Goal: Task Accomplishment & Management: Use online tool/utility

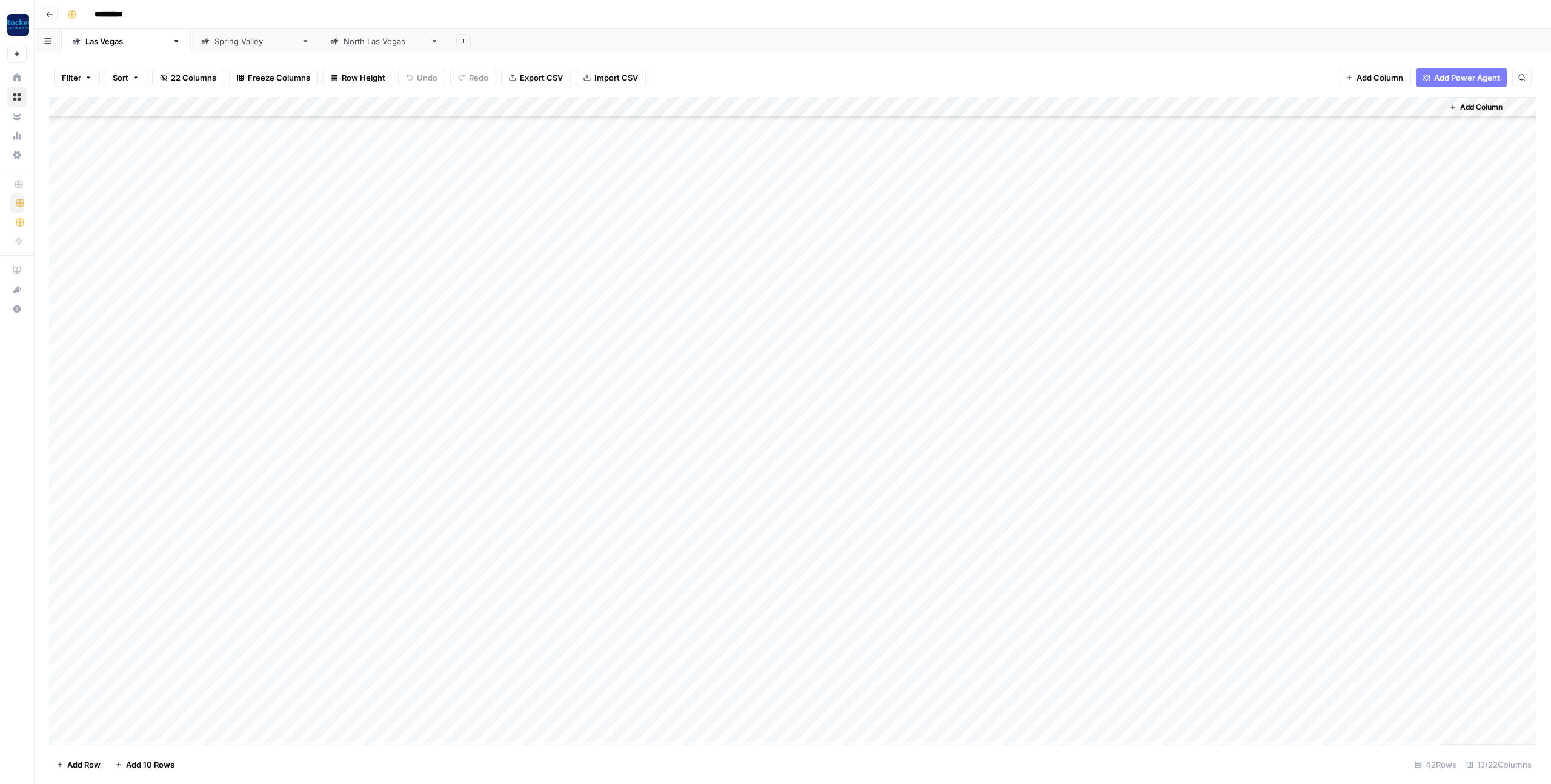
scroll to position [258, 0]
click at [715, 712] on div "Add Column" at bounding box center [792, 421] width 1487 height 647
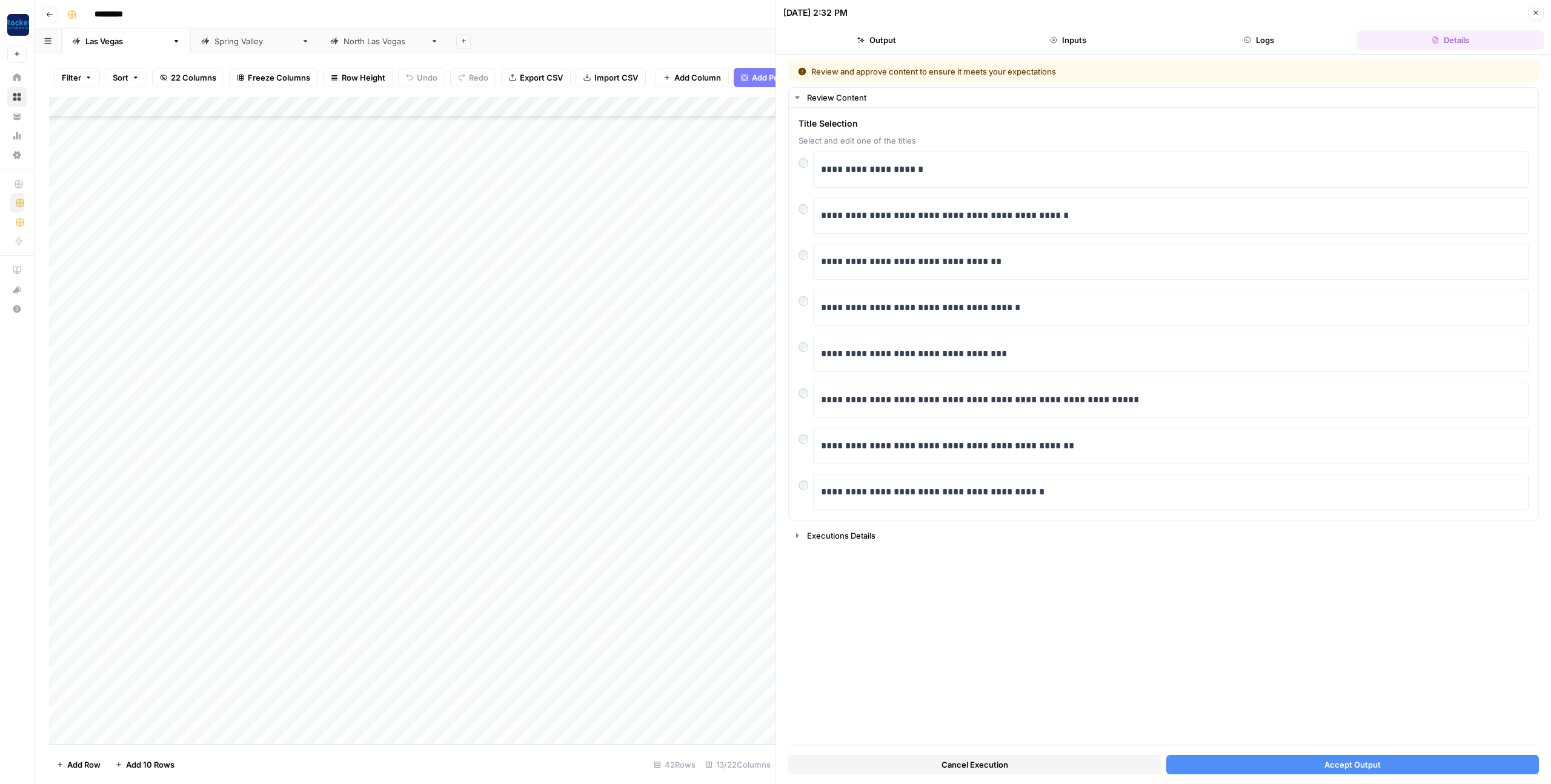
click at [1198, 764] on button "Accept Output" at bounding box center [1352, 764] width 373 height 19
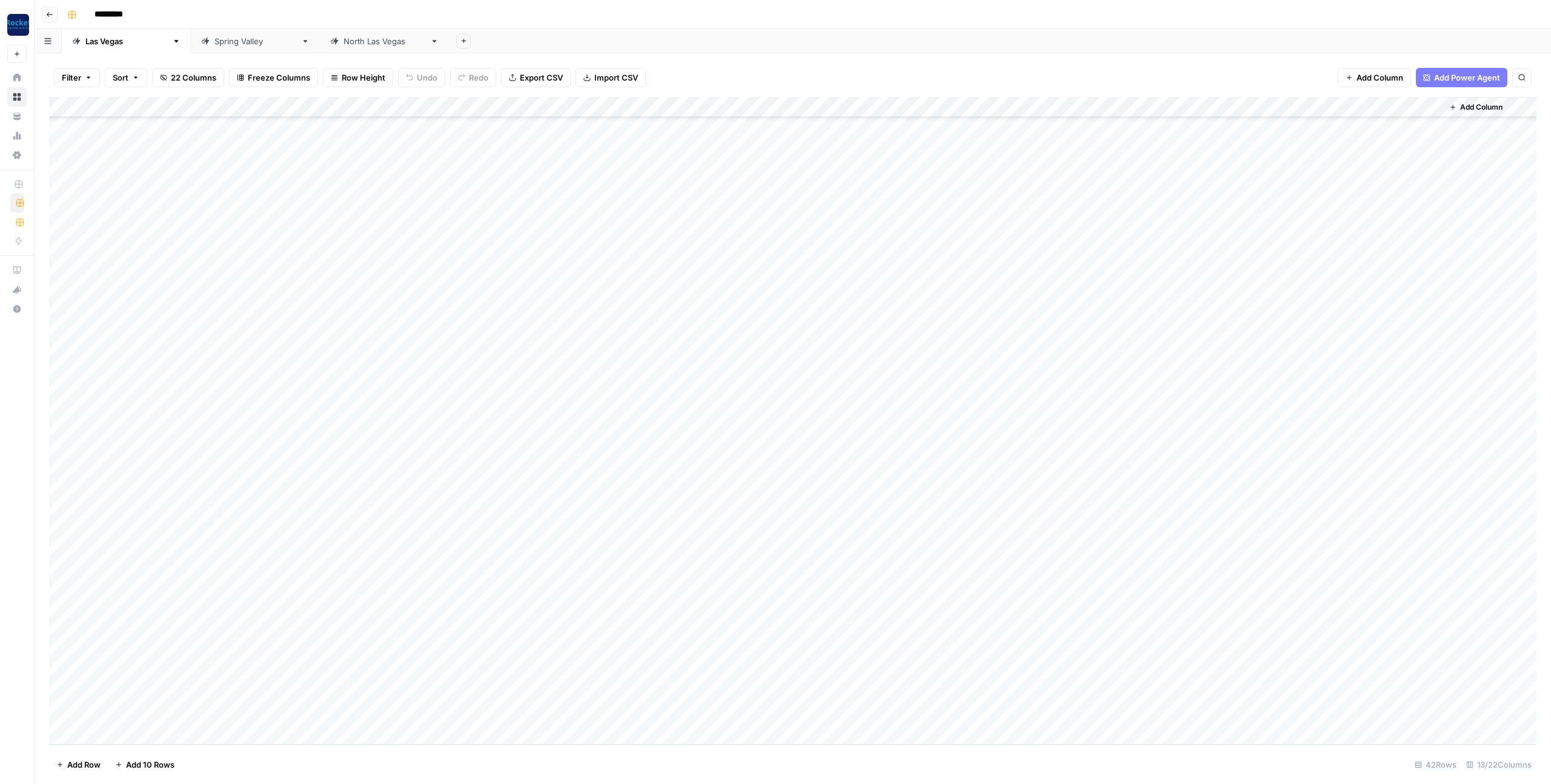
click at [164, 731] on div "Add Column" at bounding box center [792, 421] width 1487 height 647
click at [305, 691] on div "Add Column" at bounding box center [792, 421] width 1487 height 647
click at [173, 720] on div "Add Column" at bounding box center [792, 421] width 1487 height 647
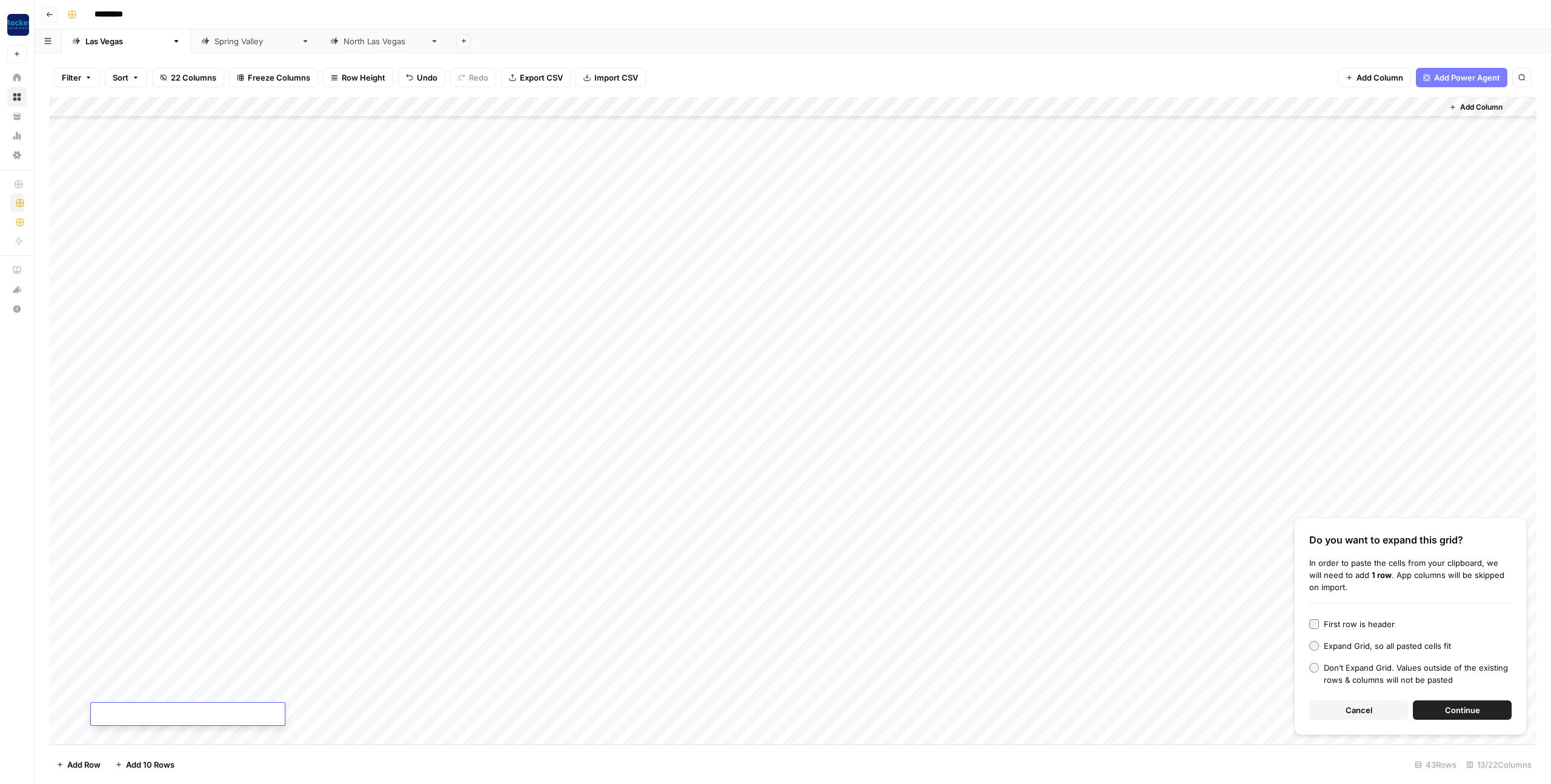
click at [1438, 707] on button "Continue" at bounding box center [1462, 710] width 98 height 19
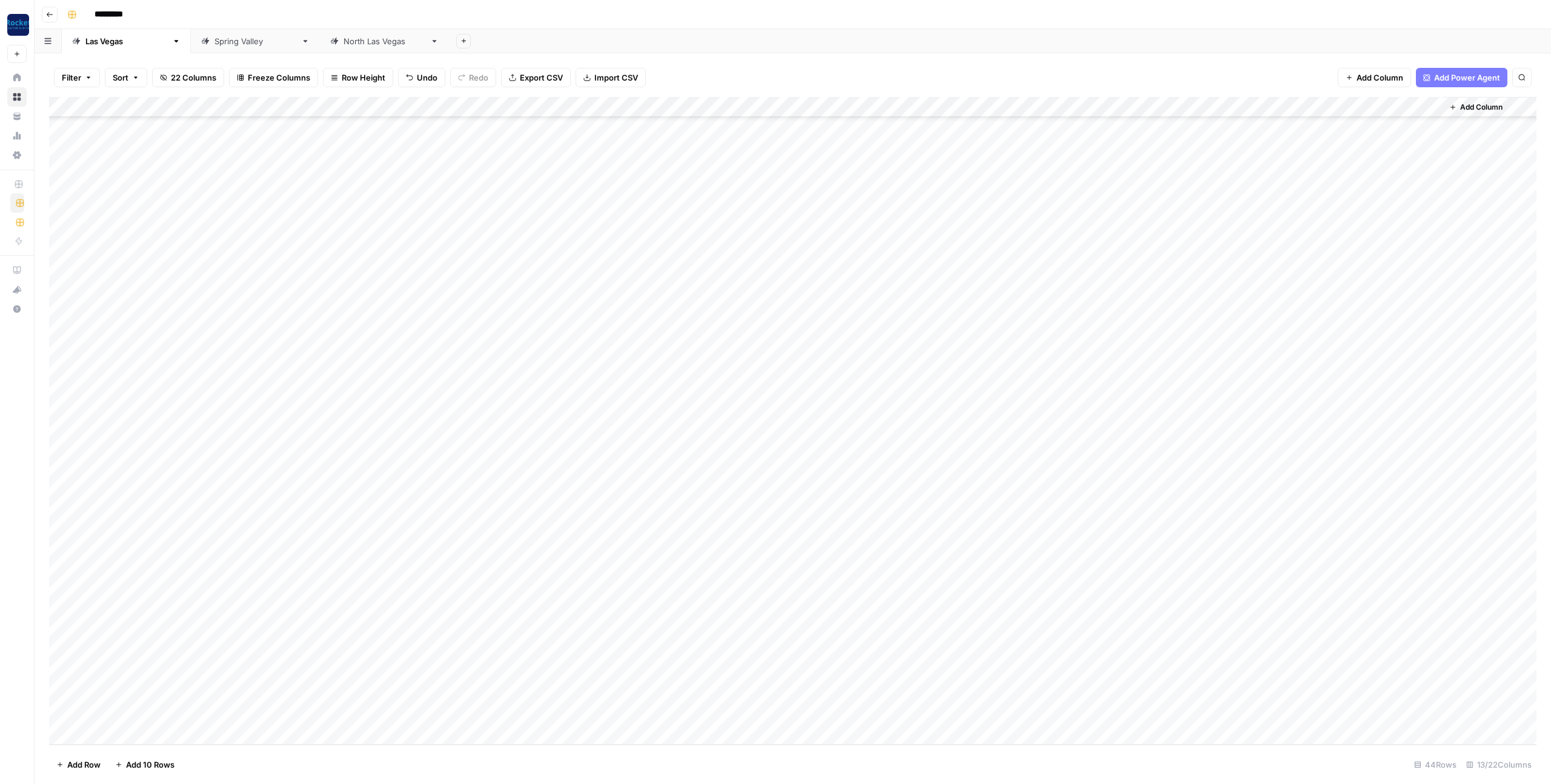
click at [125, 689] on div "Add Column" at bounding box center [792, 421] width 1487 height 647
click at [95, 694] on textarea "**********" at bounding box center [187, 694] width 194 height 17
type textarea "**********"
click at [353, 696] on div "Add Column" at bounding box center [792, 421] width 1487 height 647
click at [159, 689] on div "Add Column" at bounding box center [792, 421] width 1487 height 647
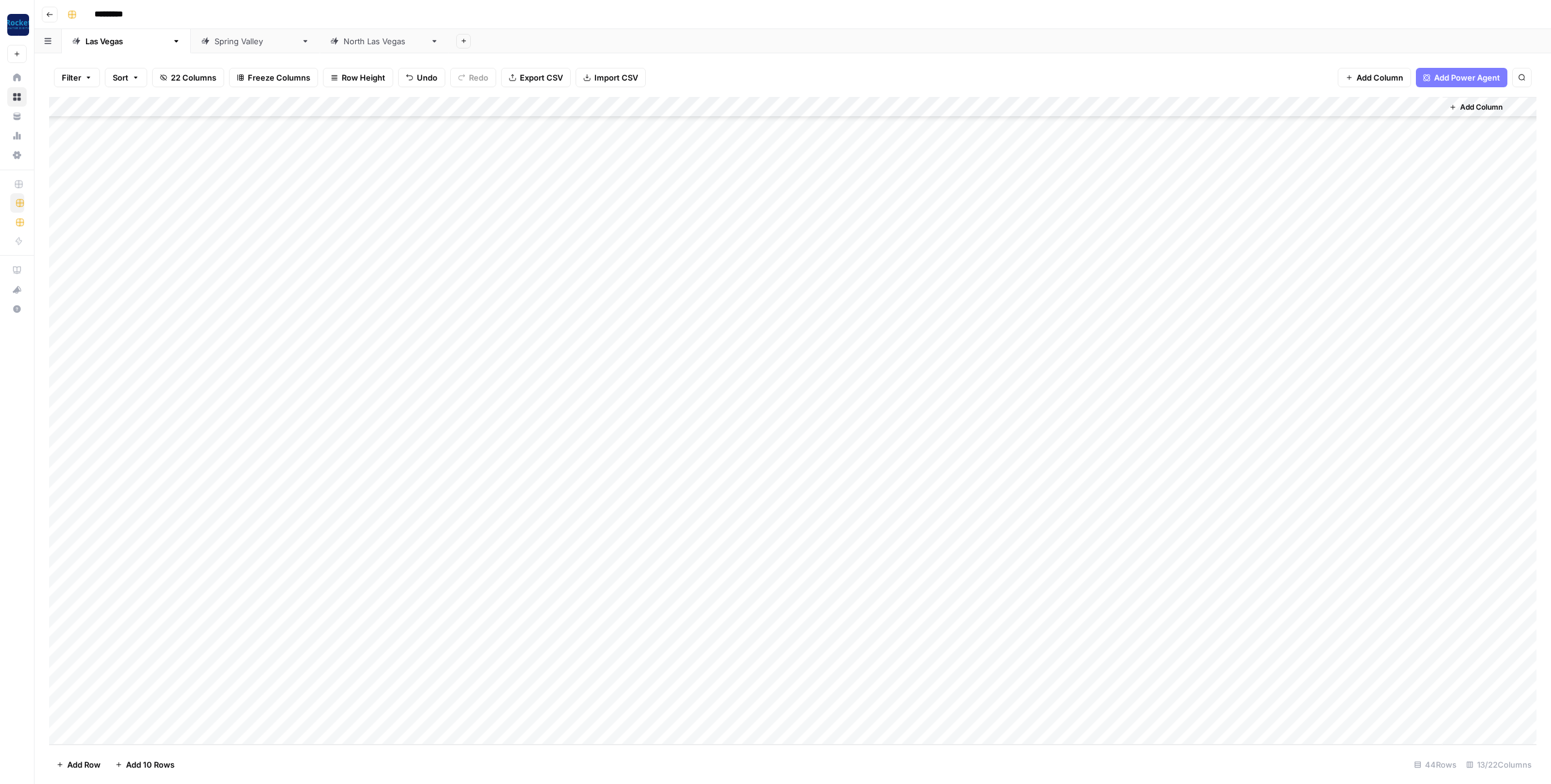
click at [260, 694] on div "Add Column" at bounding box center [792, 421] width 1487 height 647
click at [672, 692] on div "Add Column" at bounding box center [792, 421] width 1487 height 647
click at [670, 714] on div "Add Column" at bounding box center [792, 421] width 1487 height 647
click at [539, 691] on div "Add Column" at bounding box center [792, 421] width 1487 height 647
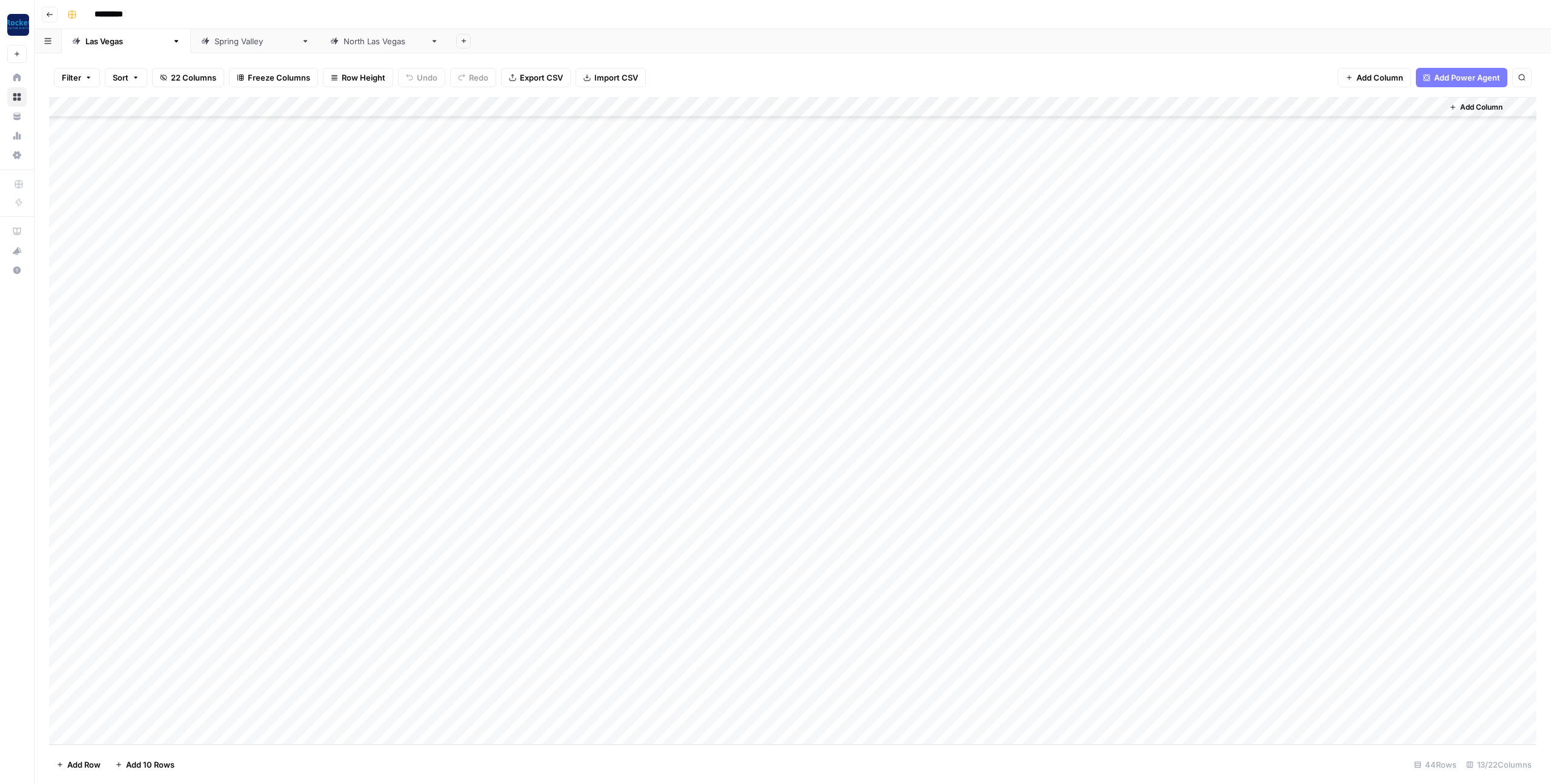
click at [546, 691] on div "Add Column" at bounding box center [792, 421] width 1487 height 647
drag, startPoint x: 546, startPoint y: 741, endPoint x: 546, endPoint y: 732, distance: 9.0
click at [546, 741] on button "Blog Post" at bounding box center [547, 740] width 45 height 15
click at [539, 719] on div "Add Column" at bounding box center [792, 421] width 1487 height 647
click at [546, 717] on div "Add Column" at bounding box center [792, 421] width 1487 height 647
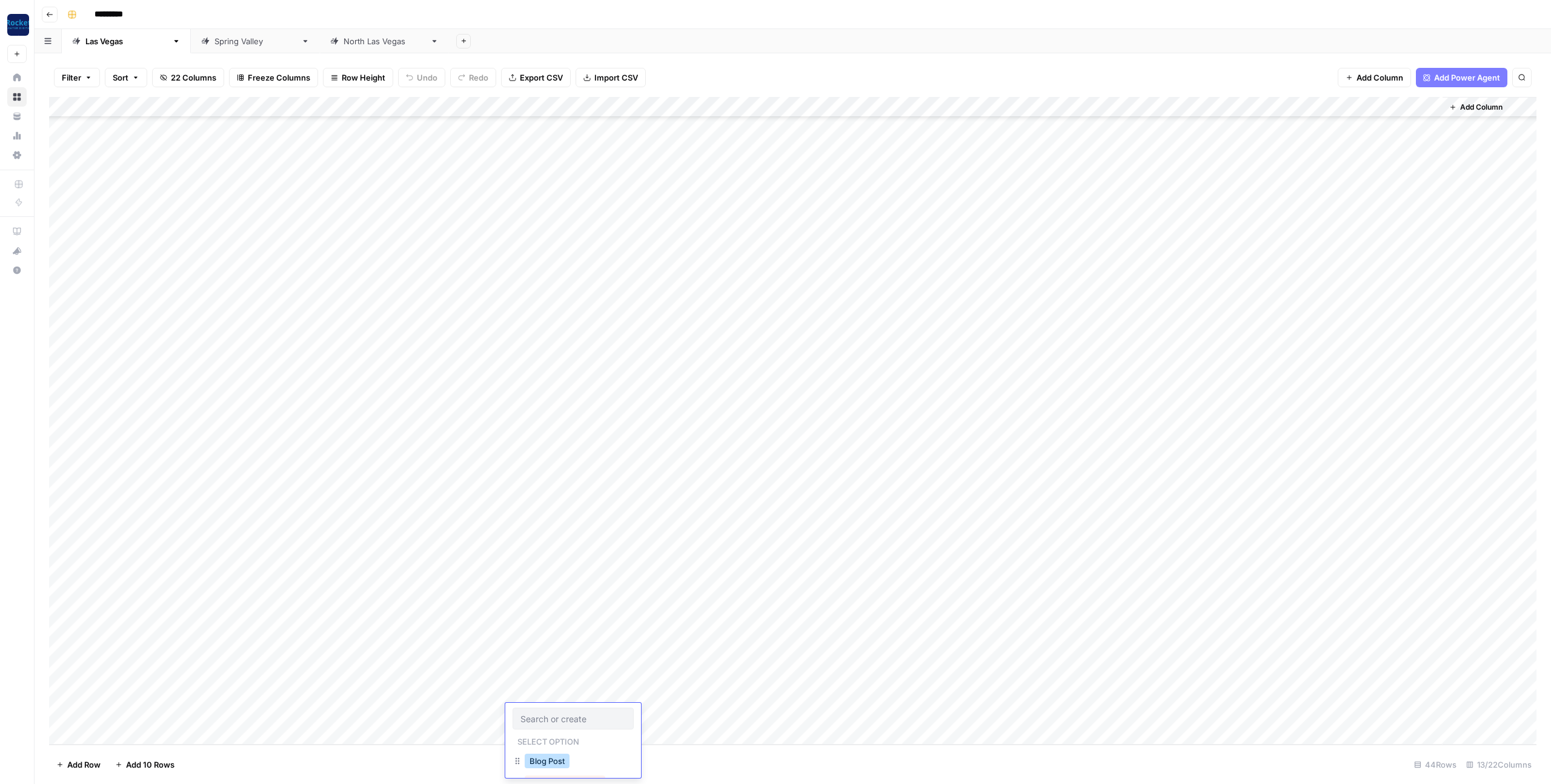
click at [546, 760] on button "Blog Post" at bounding box center [547, 760] width 45 height 15
click at [81, 693] on div "Add Column" at bounding box center [792, 421] width 1487 height 647
click at [82, 714] on div "Add Column" at bounding box center [792, 421] width 1487 height 647
click at [662, 711] on div "Add Column" at bounding box center [792, 421] width 1487 height 647
click at [667, 694] on div "Add Column" at bounding box center [792, 421] width 1487 height 647
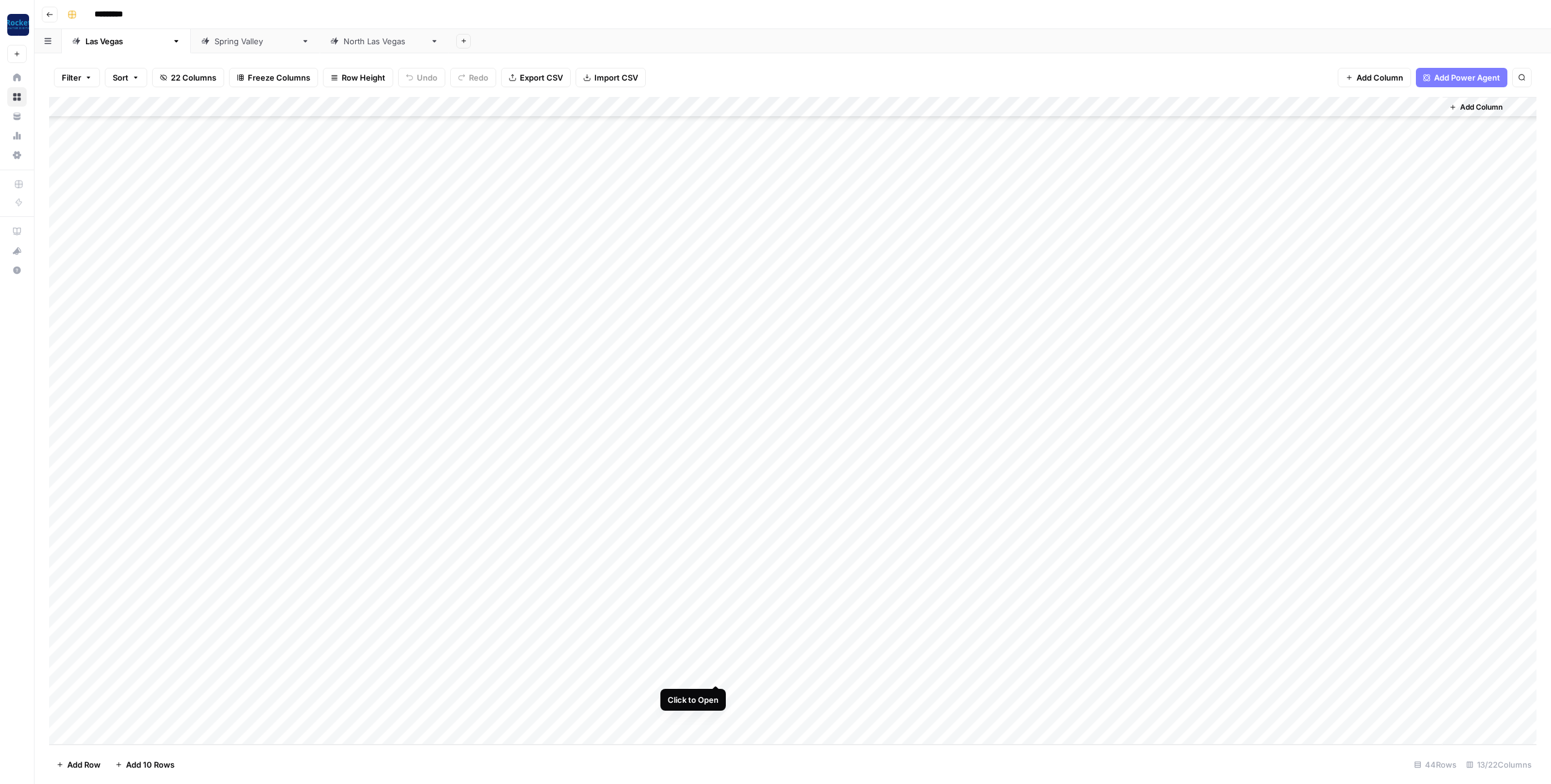
click at [718, 670] on div "Add Column" at bounding box center [792, 421] width 1487 height 647
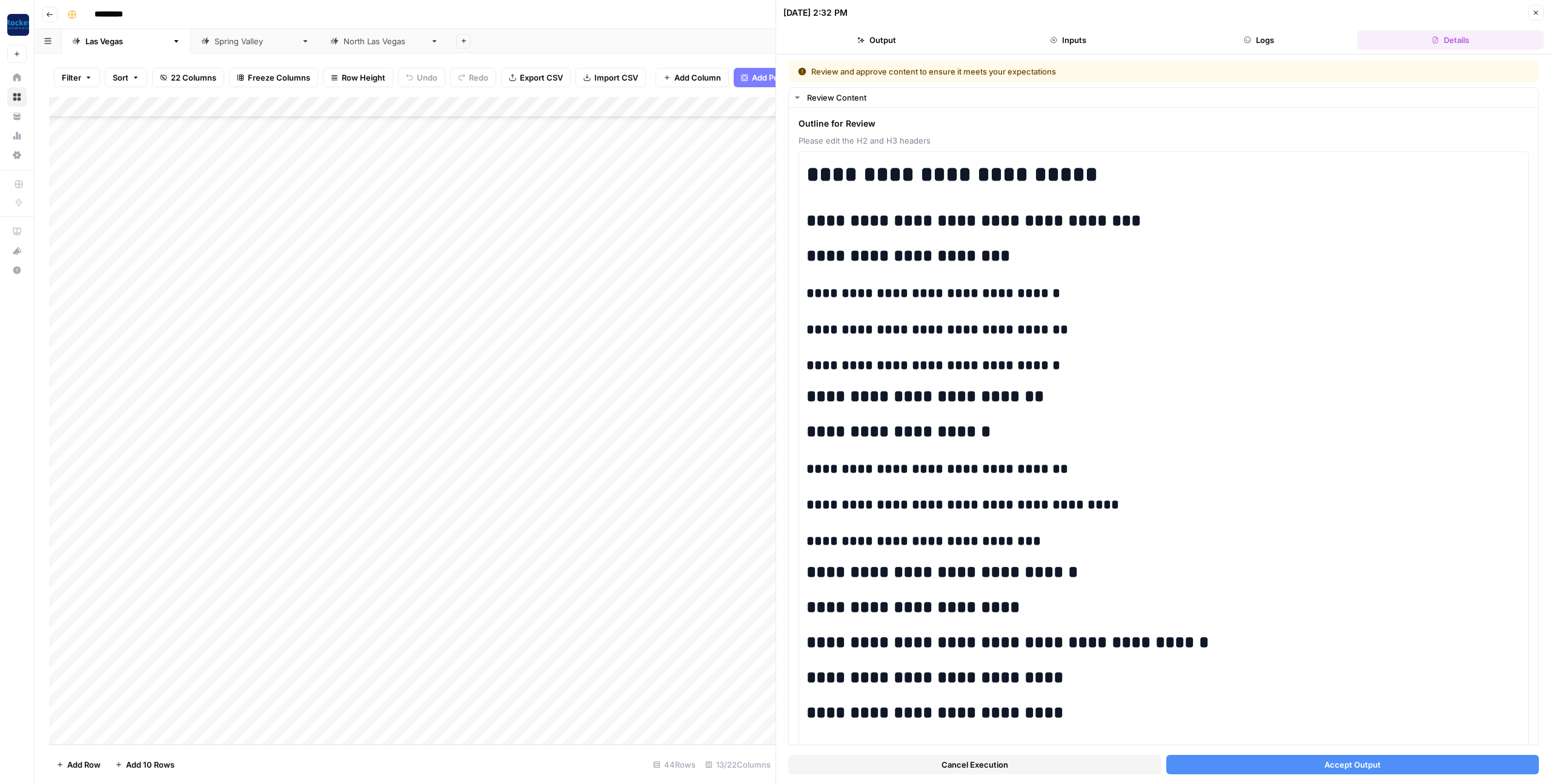
click at [1538, 13] on icon "button" at bounding box center [1535, 12] width 7 height 7
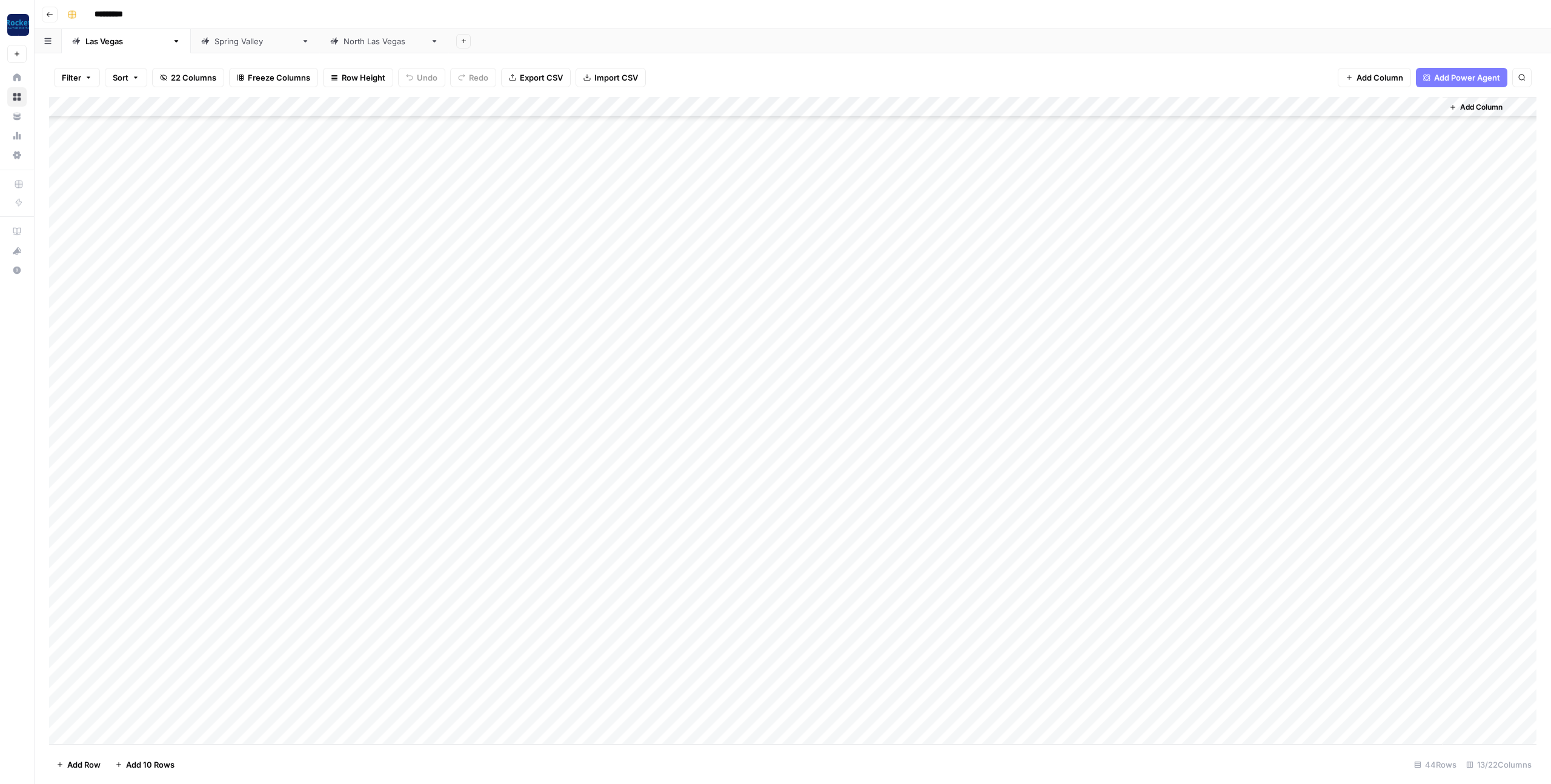
click at [588, 670] on div "Add Column" at bounding box center [792, 421] width 1487 height 647
click at [716, 671] on div "Add Column" at bounding box center [792, 421] width 1487 height 647
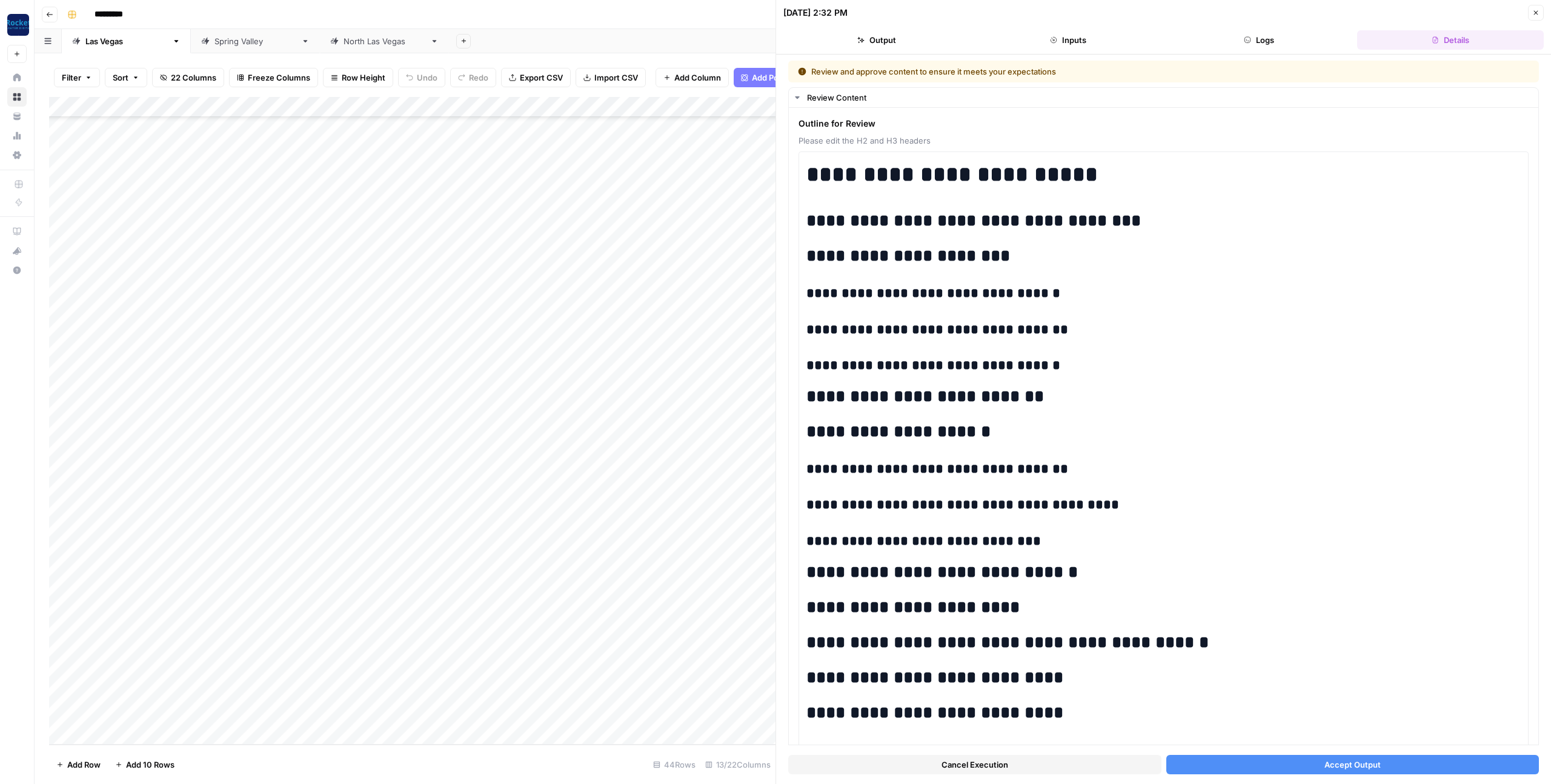
click at [995, 763] on span "Cancel Execution" at bounding box center [975, 764] width 67 height 12
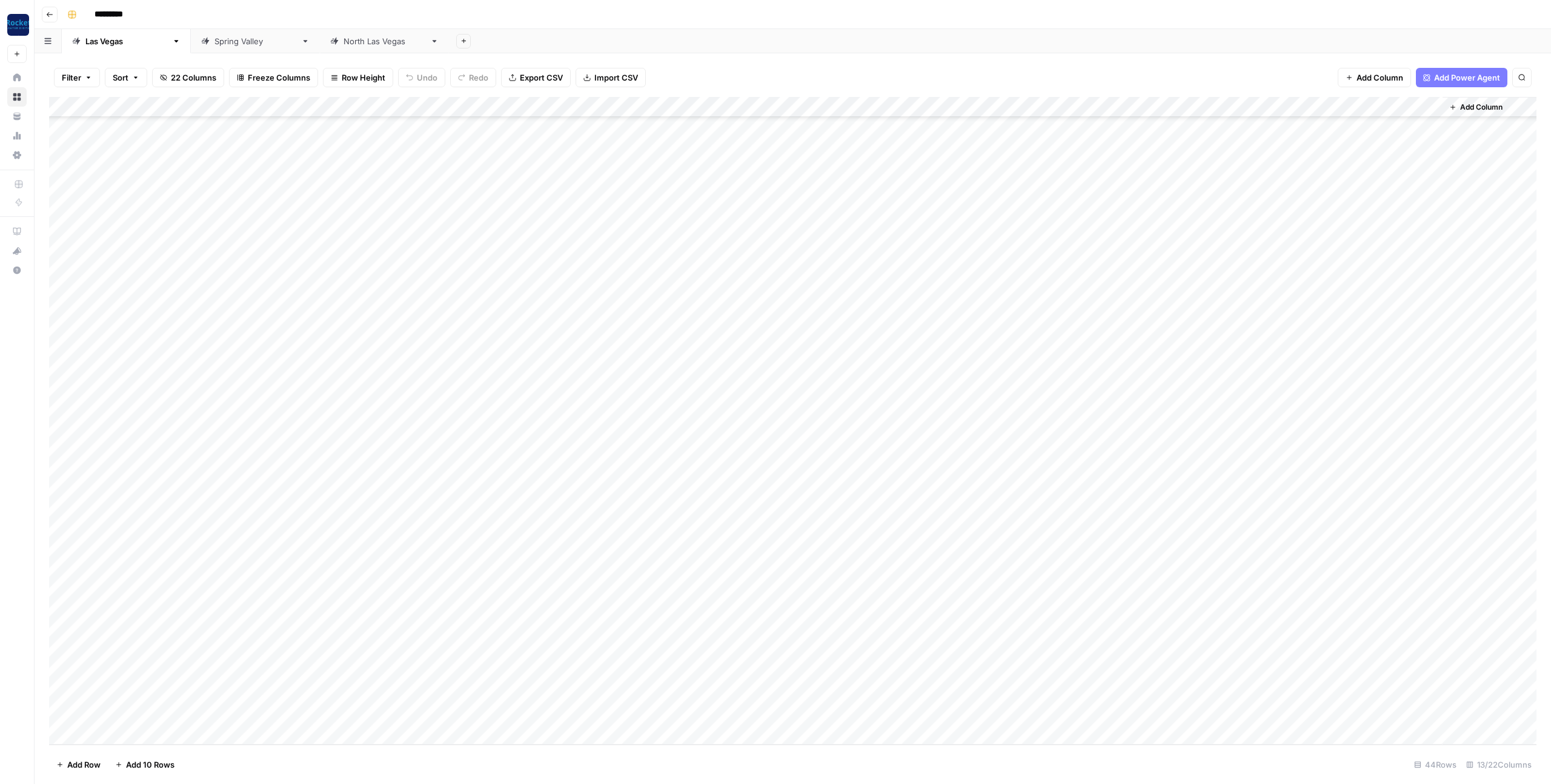
click at [381, 668] on div "Add Column" at bounding box center [792, 421] width 1487 height 647
click at [716, 671] on div "Add Column" at bounding box center [792, 421] width 1487 height 647
click at [343, 42] on div "[GEOGRAPHIC_DATA]" at bounding box center [384, 41] width 82 height 12
